Goal: Task Accomplishment & Management: Complete application form

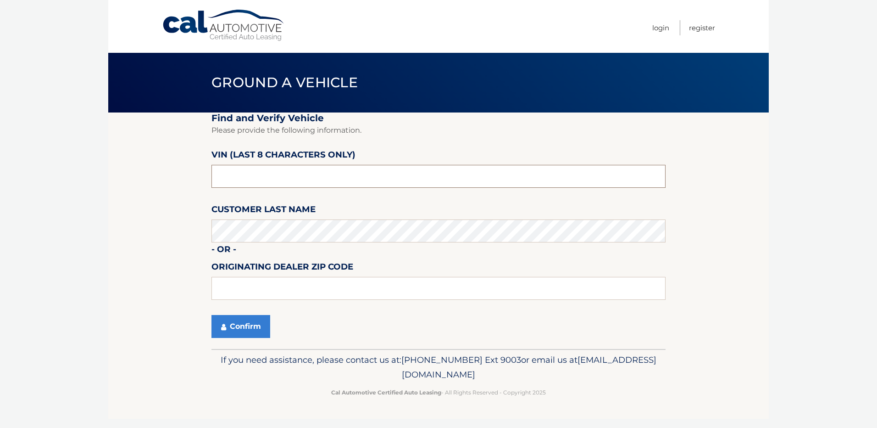
click at [276, 172] on input "text" at bounding box center [439, 176] width 454 height 23
click at [277, 175] on input "text" at bounding box center [439, 176] width 454 height 23
type input "m*******"
type input "NT169514"
click at [231, 318] on button "Confirm" at bounding box center [241, 326] width 59 height 23
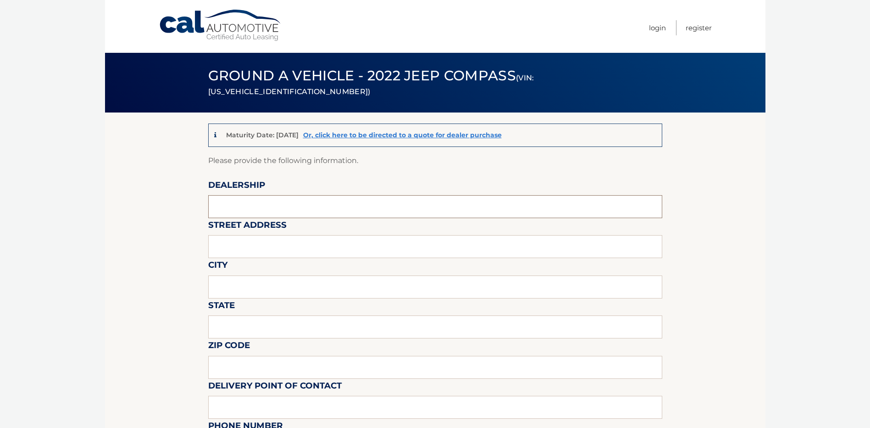
click at [236, 202] on input "text" at bounding box center [435, 206] width 454 height 23
type input "QUIRK CDJR OF DORCHESTER"
type input "123 East Howard St."
type input "Quincy"
type input "MA"
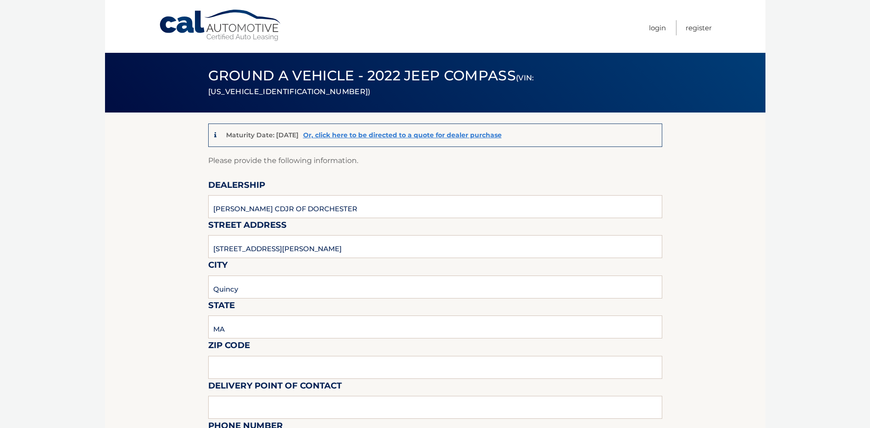
type input "02169"
type input "QUIRK RECEIVING"
type input "781-917-1281"
type input "DORCHESTERSALES@QUIRKCARS.COM"
type input "GENDERSON LAI"
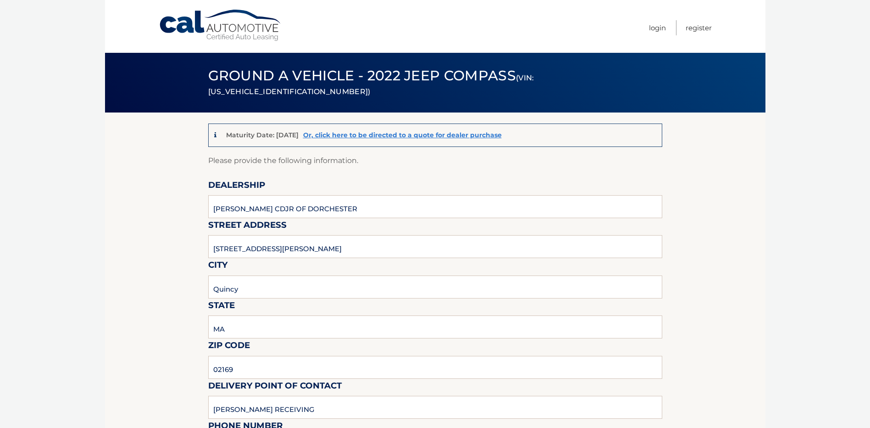
type input "857-309-7651"
type input "glaing@quirkcars.com"
type input "RUTH JANSKY"
type input "RJANSKY@QUIRKCARS.COM"
type input "SHIPYARD. SECURITY GATE FOR DIRECTIONS IF LOST. CALL NUMBER LISTED FOR RECEIVING"
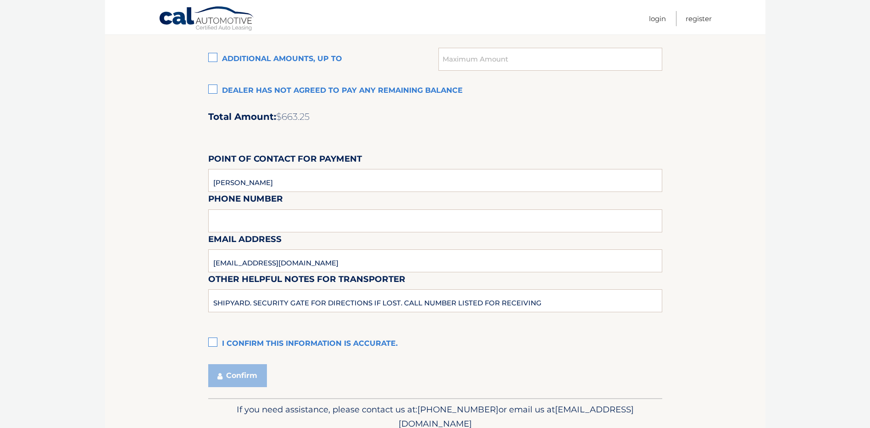
scroll to position [760, 0]
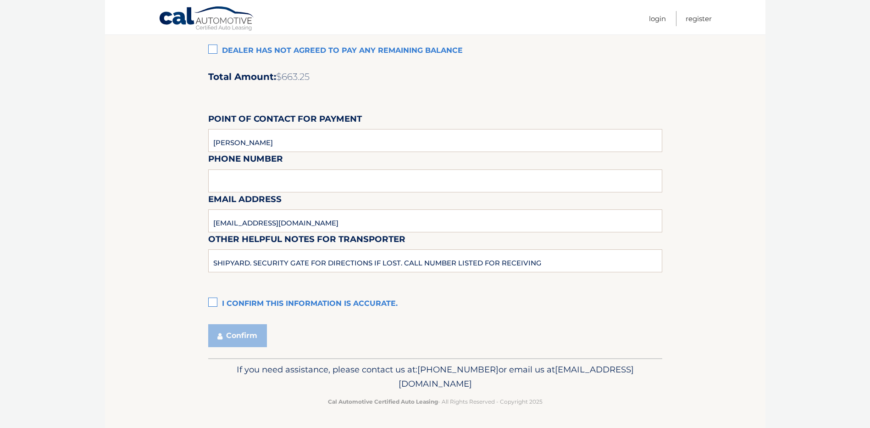
click at [247, 181] on div "Email Address RJANSKY@QUIRKCARS.COM" at bounding box center [435, 172] width 454 height 40
click at [215, 299] on label "I confirm this information is accurate." at bounding box center [435, 304] width 454 height 18
click at [0, 0] on input "I confirm this information is accurate." at bounding box center [0, 0] width 0 height 0
click at [239, 182] on div "Email Address RJANSKY@QUIRKCARS.COM" at bounding box center [435, 172] width 454 height 40
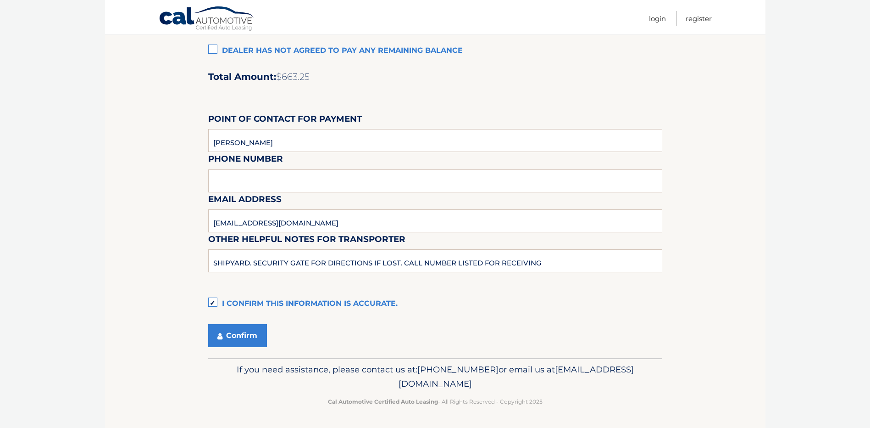
drag, startPoint x: 239, startPoint y: 182, endPoint x: 192, endPoint y: 177, distance: 47.1
click at [240, 338] on button "Confirm" at bounding box center [237, 335] width 59 height 23
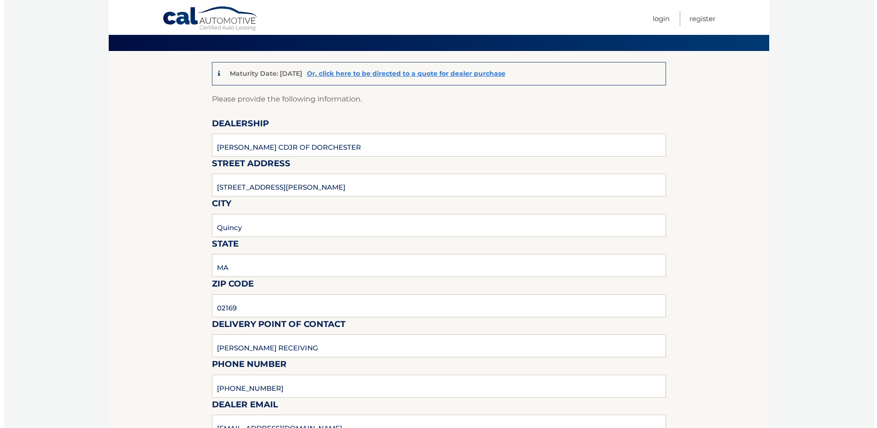
scroll to position [0, 0]
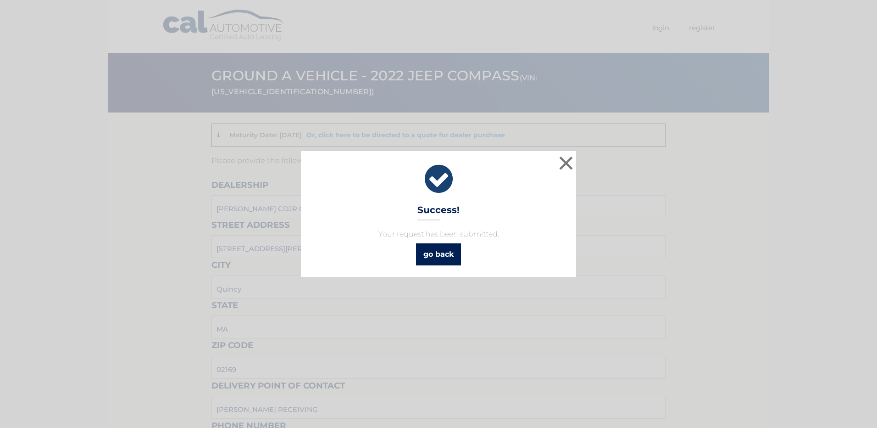
click at [428, 265] on link "go back" at bounding box center [438, 254] width 45 height 22
